Goal: Information Seeking & Learning: Learn about a topic

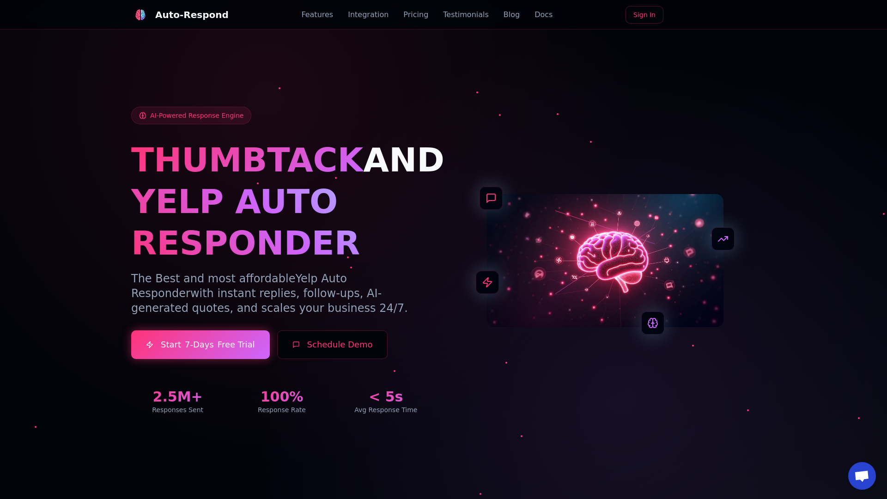
click at [503, 15] on link "Blog" at bounding box center [511, 14] width 16 height 11
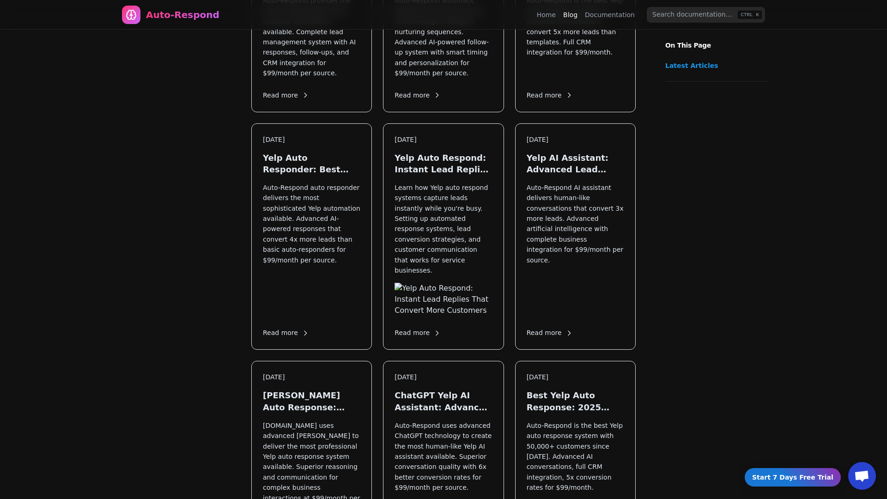
scroll to position [1115, 0]
